Goal: Navigation & Orientation: Find specific page/section

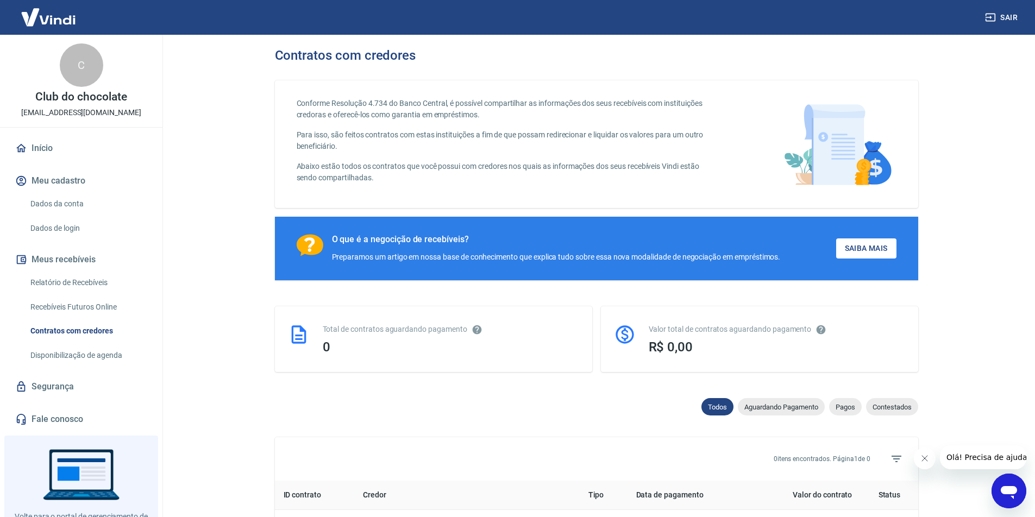
click at [58, 148] on link "Início" at bounding box center [81, 148] width 136 height 24
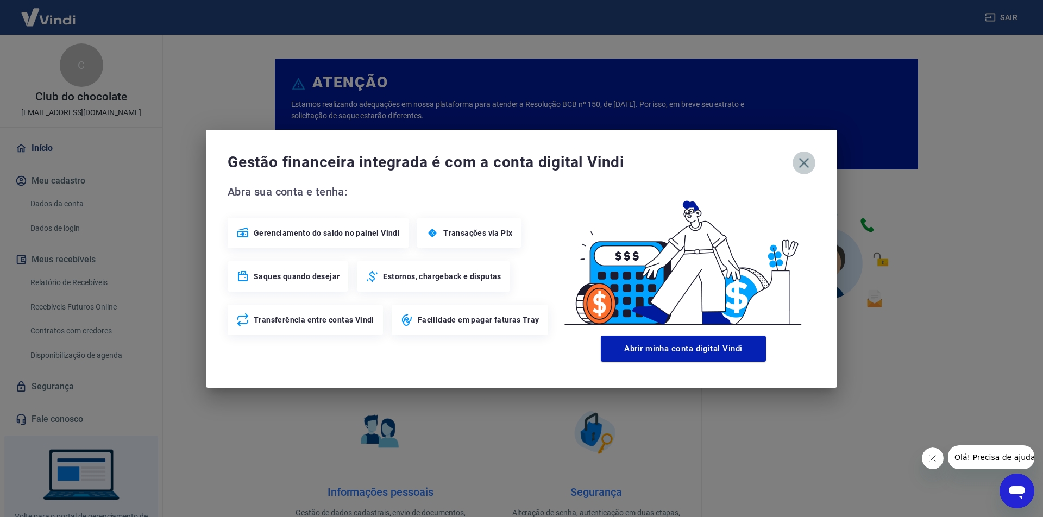
click at [803, 158] on icon "button" at bounding box center [803, 162] width 17 height 17
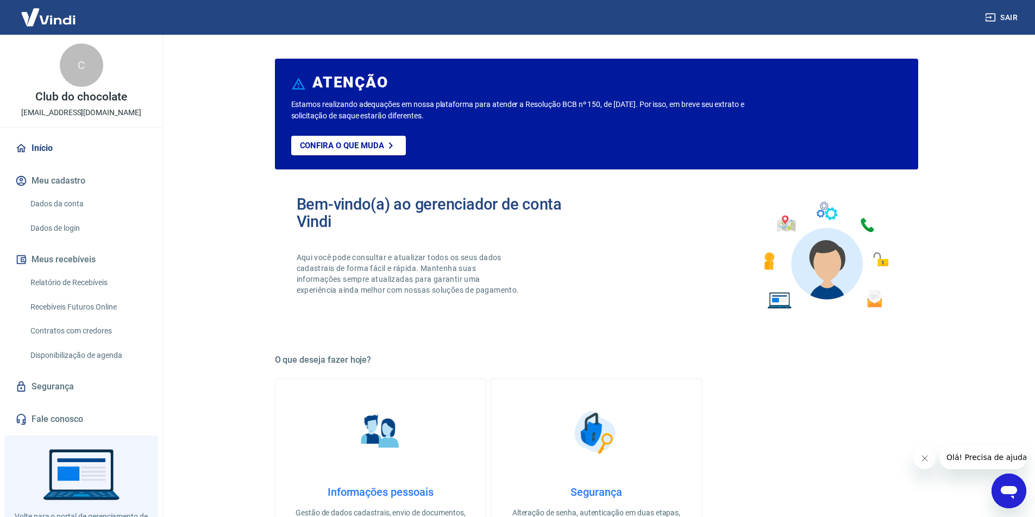
click at [71, 15] on img at bounding box center [48, 17] width 71 height 33
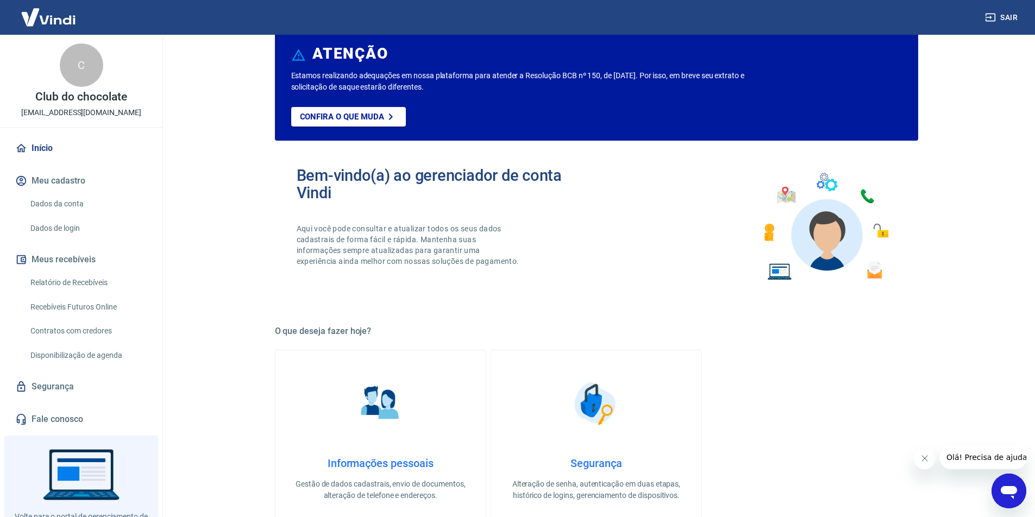
scroll to position [54, 0]
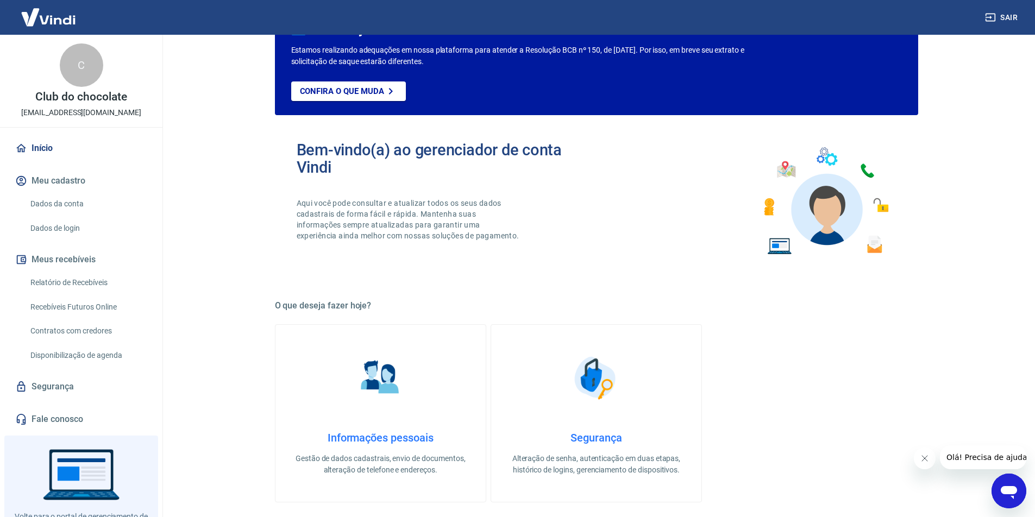
click at [46, 146] on link "Início" at bounding box center [81, 148] width 136 height 24
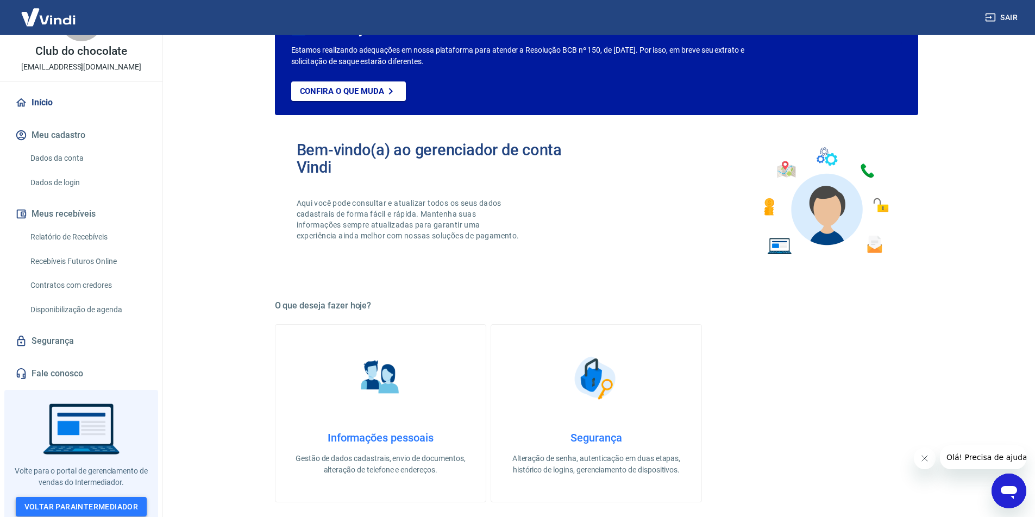
click at [108, 504] on link "Voltar para Intermediador" at bounding box center [81, 507] width 131 height 20
